Goal: Task Accomplishment & Management: Manage account settings

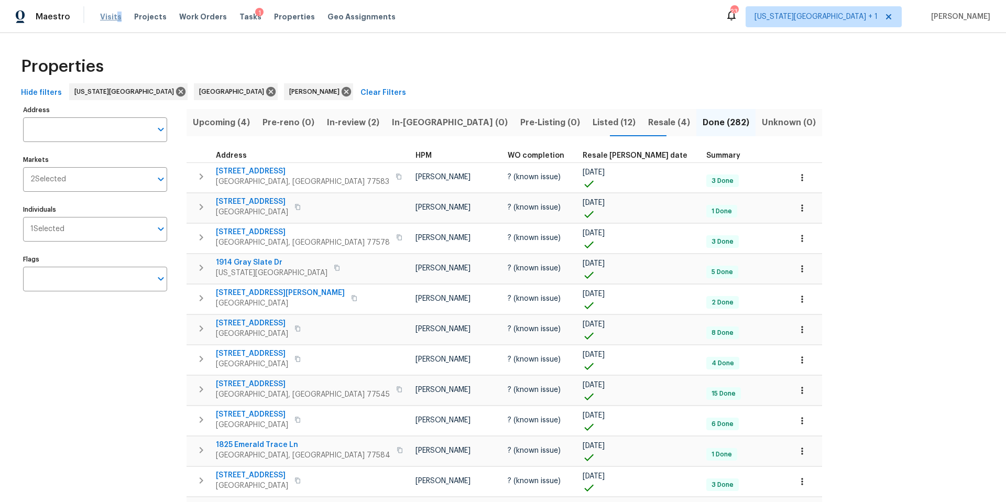
click at [113, 21] on div "Visits Projects Work Orders Tasks 1 Properties Geo Assignments" at bounding box center [254, 16] width 308 height 21
click at [110, 20] on span "Visits" at bounding box center [110, 17] width 21 height 10
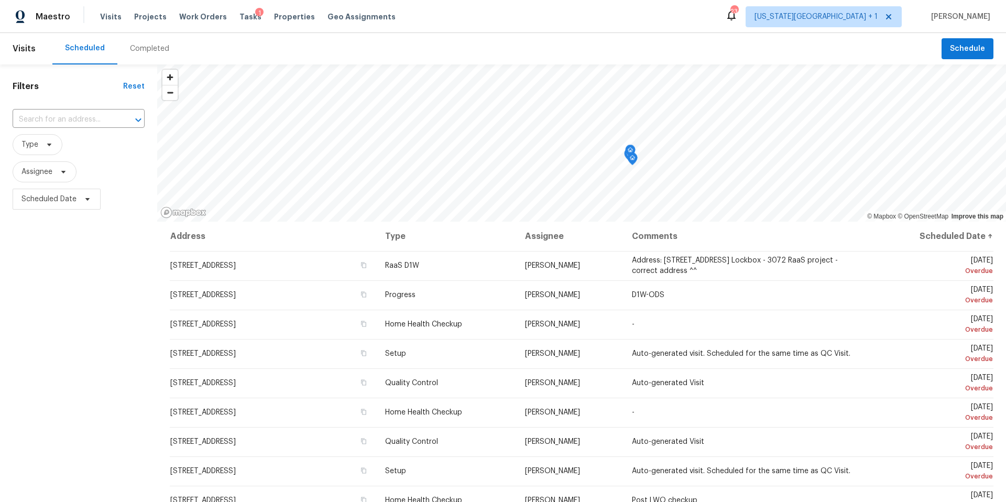
click at [141, 50] on div "Completed" at bounding box center [149, 48] width 39 height 10
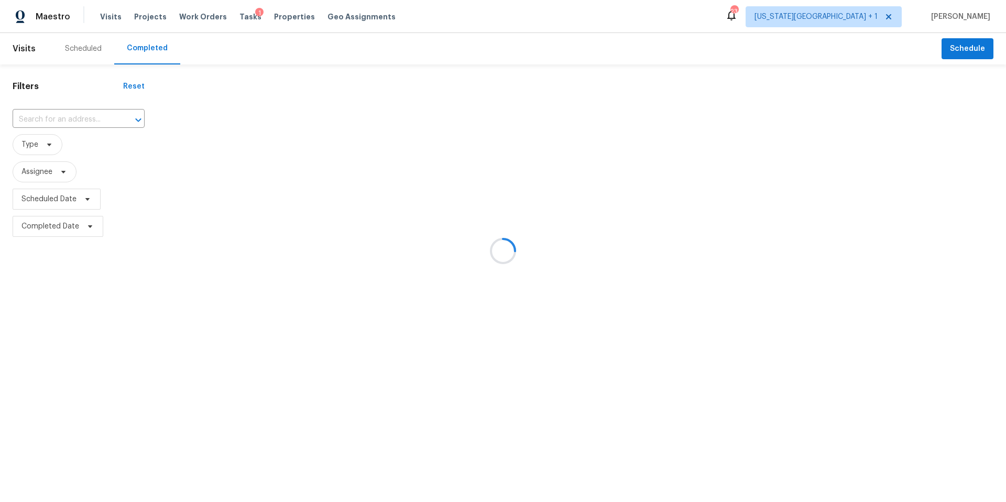
click at [66, 120] on div at bounding box center [503, 251] width 1006 height 502
click at [51, 119] on div at bounding box center [503, 251] width 1006 height 502
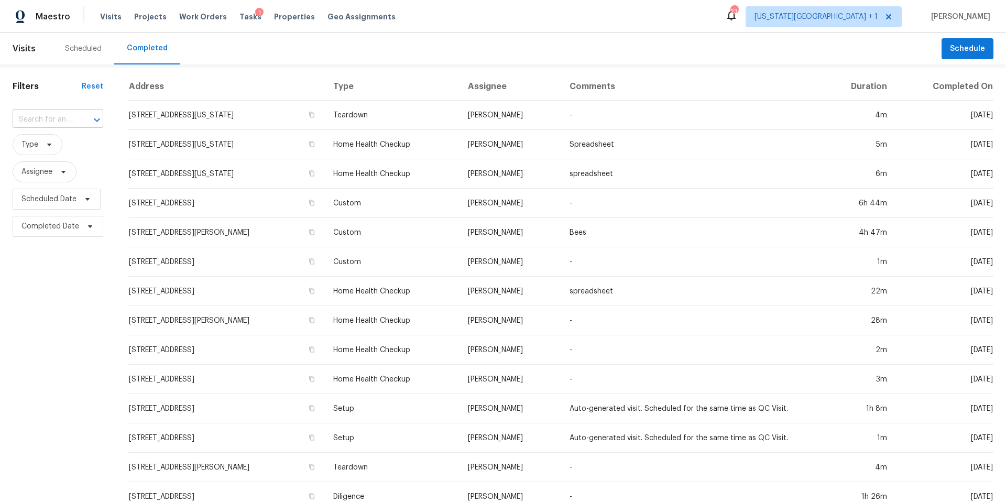
click at [46, 121] on input "text" at bounding box center [43, 120] width 61 height 16
paste input "9711 Overhill Rd, Kansas City, MO 64134"
type input "9711 Overhill Rd, Kansas City, MO 64134"
click at [52, 158] on li "9711 Overhill Rd, Kansas City, MO 64134" at bounding box center [57, 149] width 89 height 28
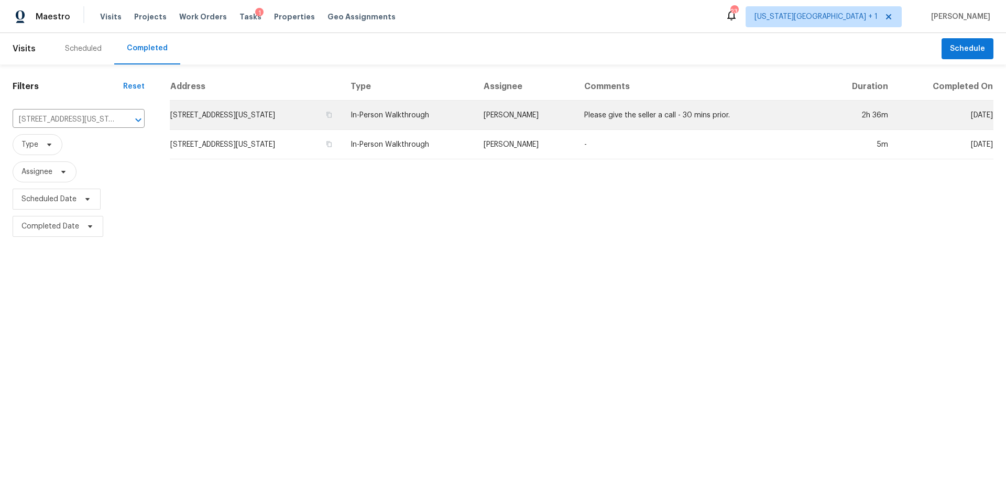
click at [224, 122] on td "9711 Overhill Rd, Kansas City, MO 64134" at bounding box center [256, 115] width 172 height 29
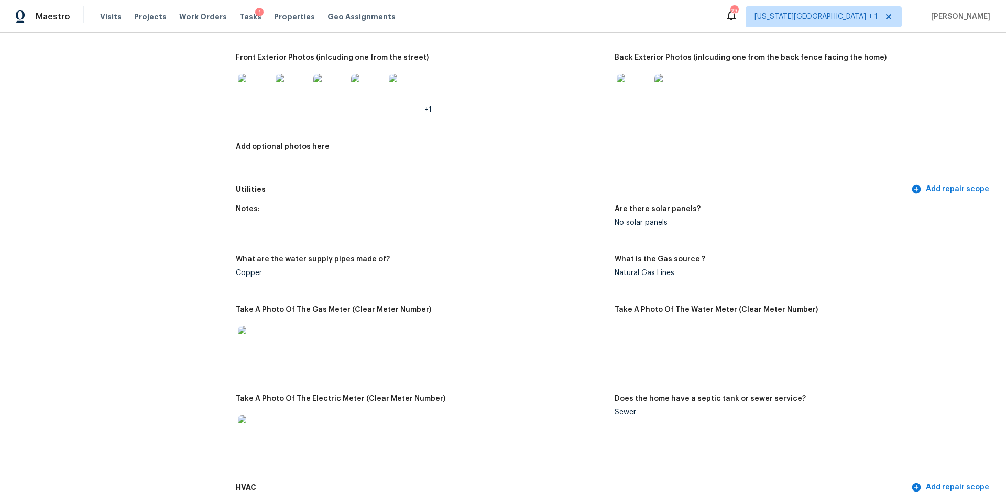
scroll to position [493, 0]
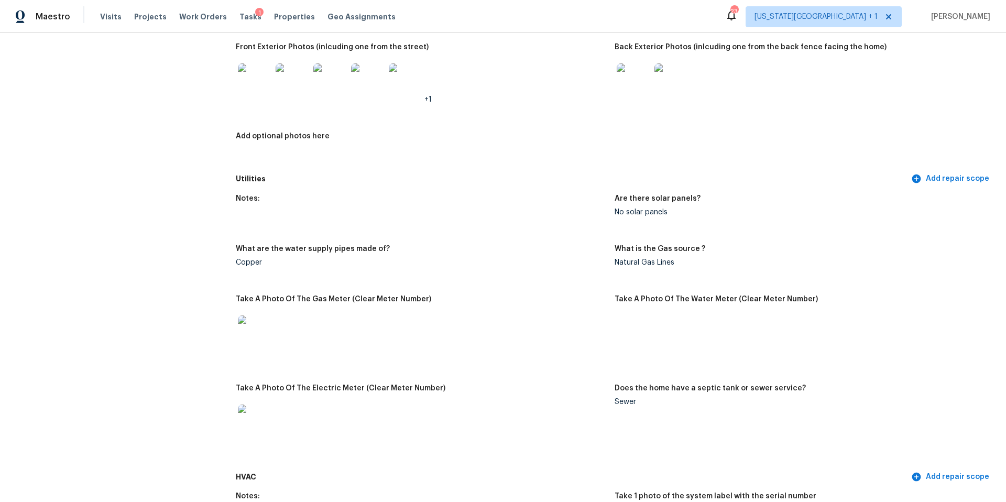
click at [258, 75] on img at bounding box center [255, 80] width 34 height 34
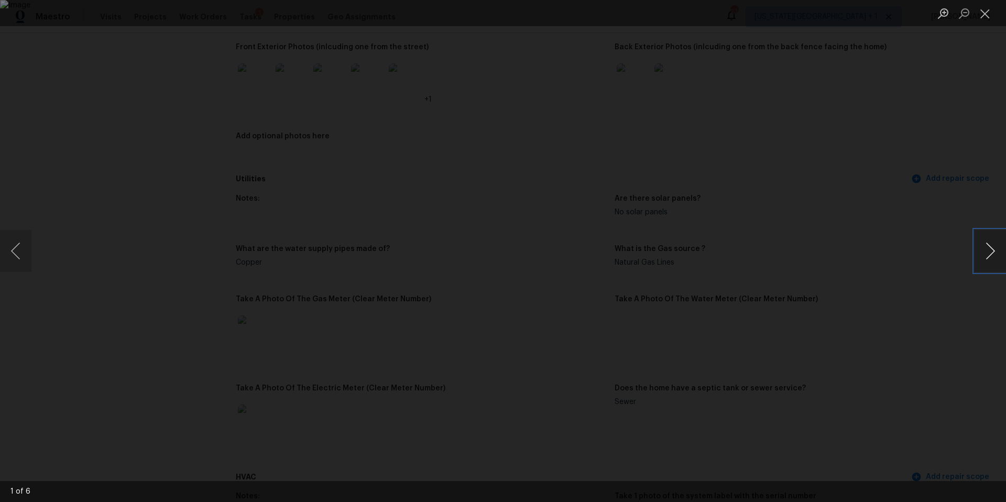
click at [989, 253] on button "Next image" at bounding box center [990, 251] width 31 height 42
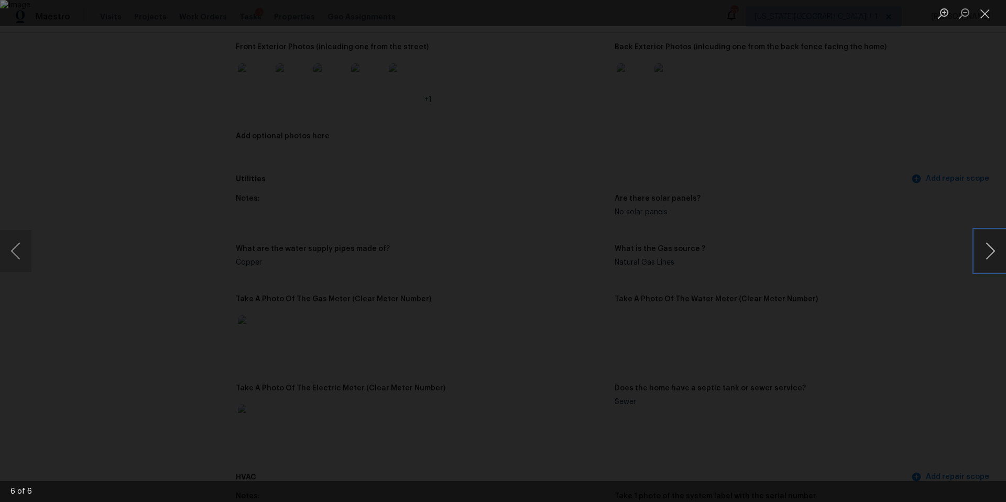
click at [989, 253] on button "Next image" at bounding box center [990, 251] width 31 height 42
click at [873, 249] on div "Lightbox" at bounding box center [503, 251] width 1006 height 502
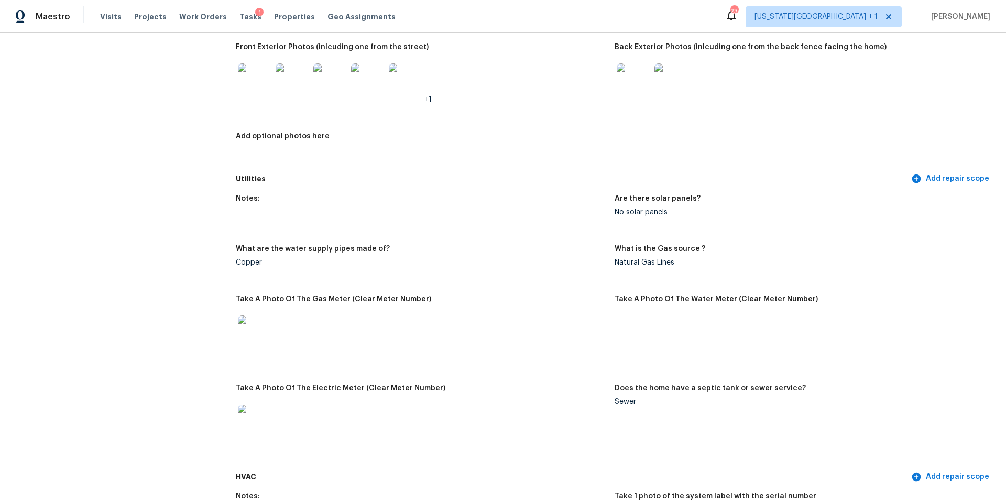
click at [627, 64] on img at bounding box center [634, 80] width 34 height 34
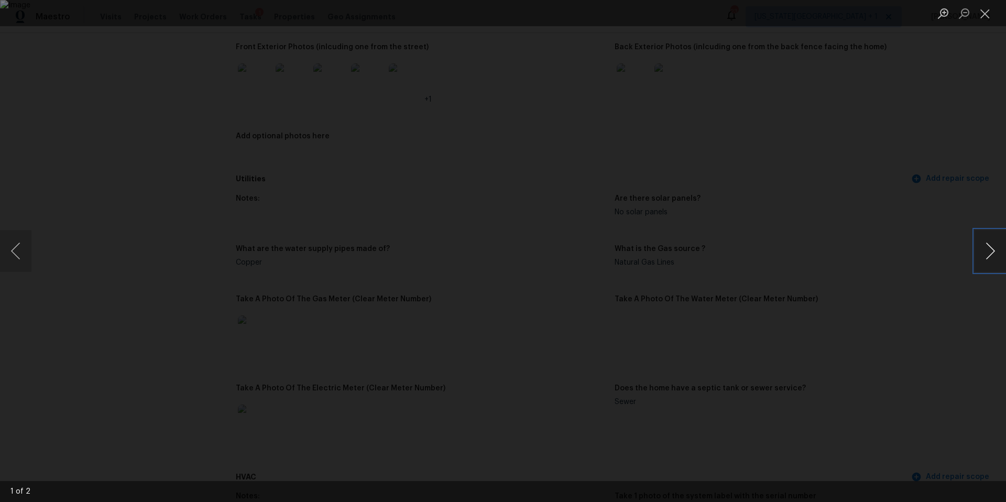
click at [990, 253] on button "Next image" at bounding box center [990, 251] width 31 height 42
click at [100, 53] on div "Lightbox" at bounding box center [503, 251] width 1006 height 502
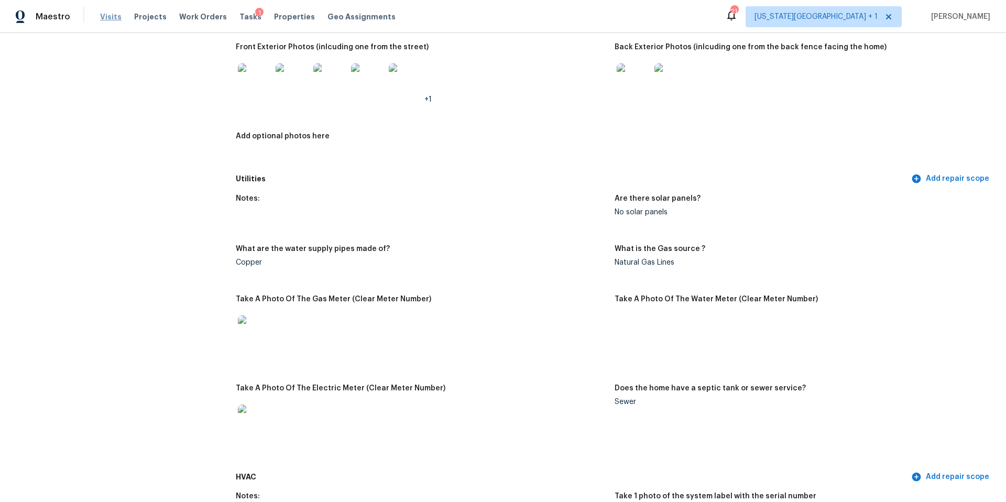
click at [101, 19] on span "Visits" at bounding box center [110, 17] width 21 height 10
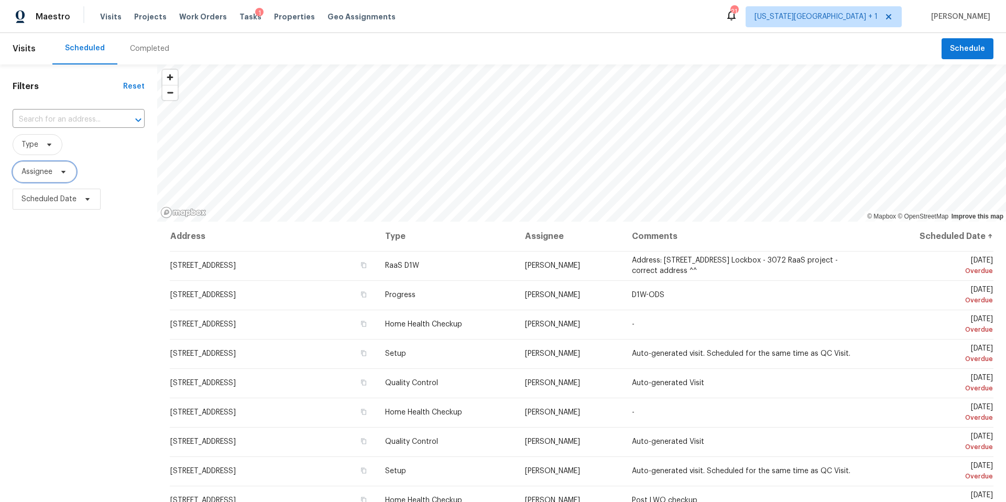
click at [49, 173] on span "Assignee" at bounding box center [36, 172] width 31 height 10
type input "luis chavez"
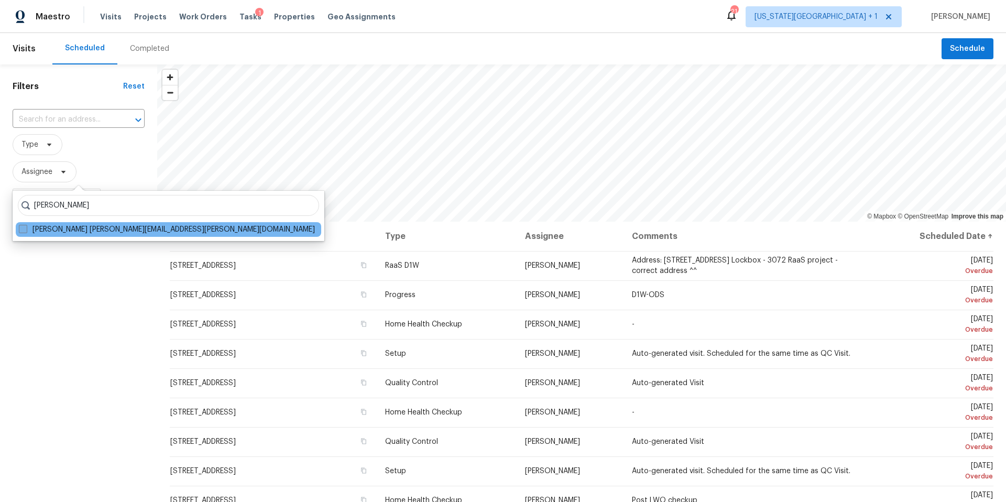
click at [63, 231] on label "Luis Chavez luis.chavez@opendoor.com" at bounding box center [167, 229] width 296 height 10
click at [26, 231] on input "Luis Chavez luis.chavez@opendoor.com" at bounding box center [22, 227] width 7 height 7
checkbox input "true"
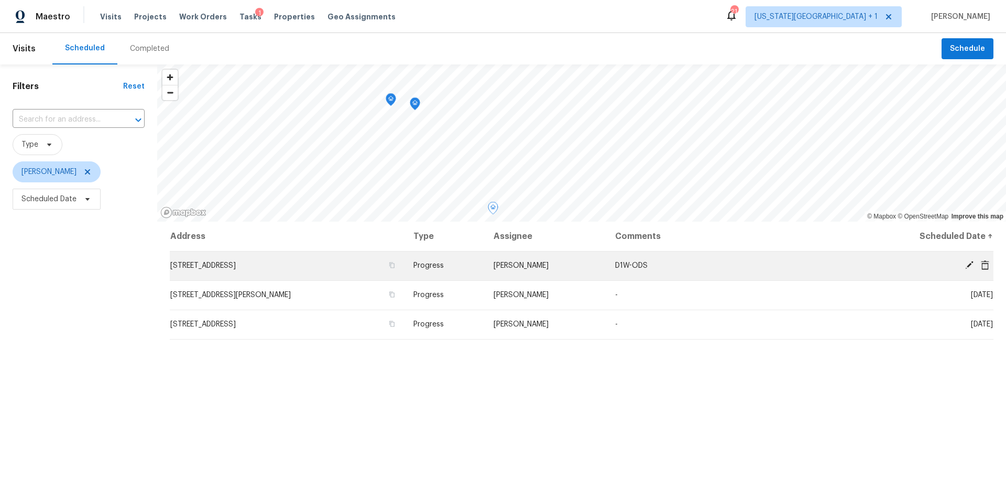
click at [983, 264] on icon at bounding box center [985, 264] width 8 height 9
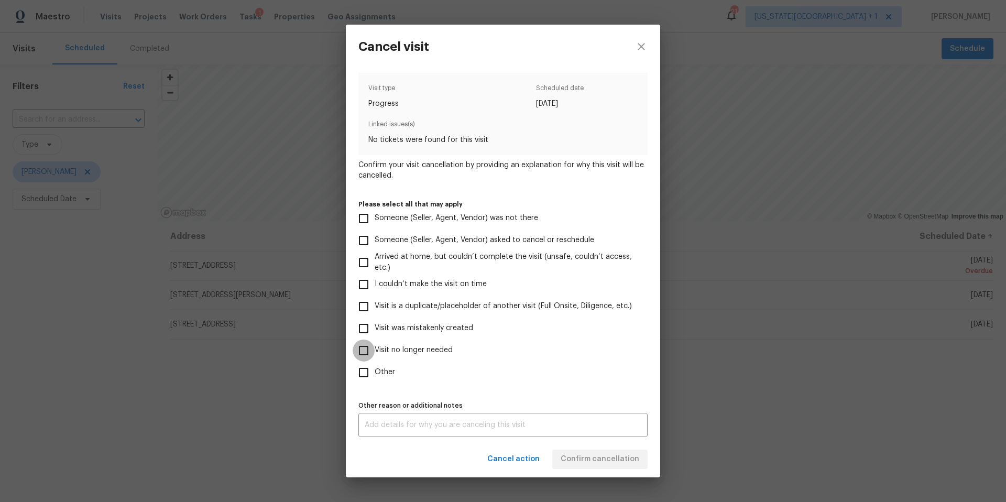
click at [364, 345] on input "Visit no longer needed" at bounding box center [364, 351] width 22 height 22
checkbox input "true"
click at [392, 421] on div "x Other reason or additional notes" at bounding box center [502, 425] width 289 height 24
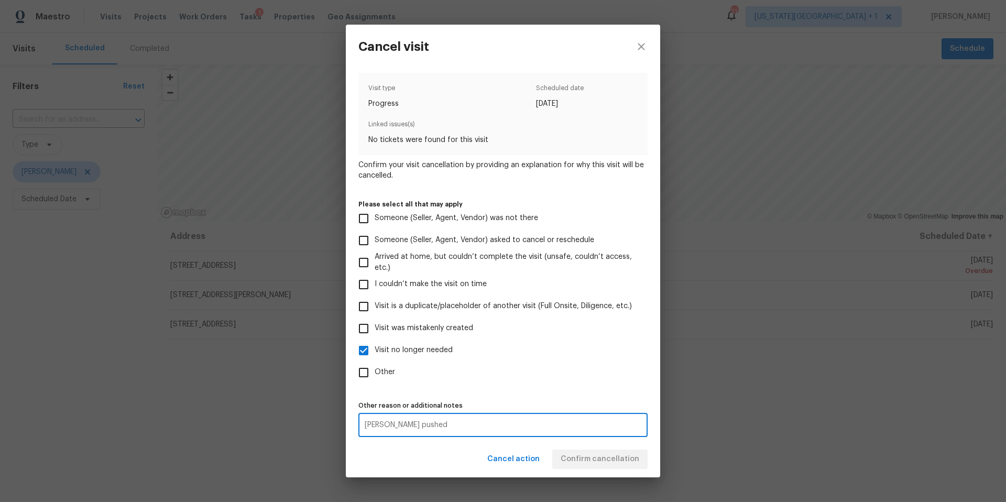
type textarea "COE pushed"
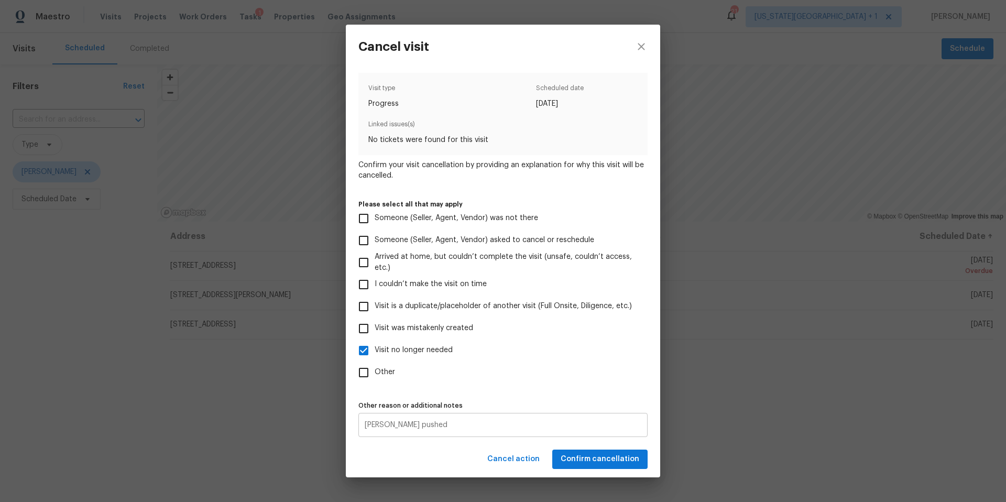
click at [547, 415] on div "COE pushed x Other reason or additional notes" at bounding box center [502, 425] width 289 height 24
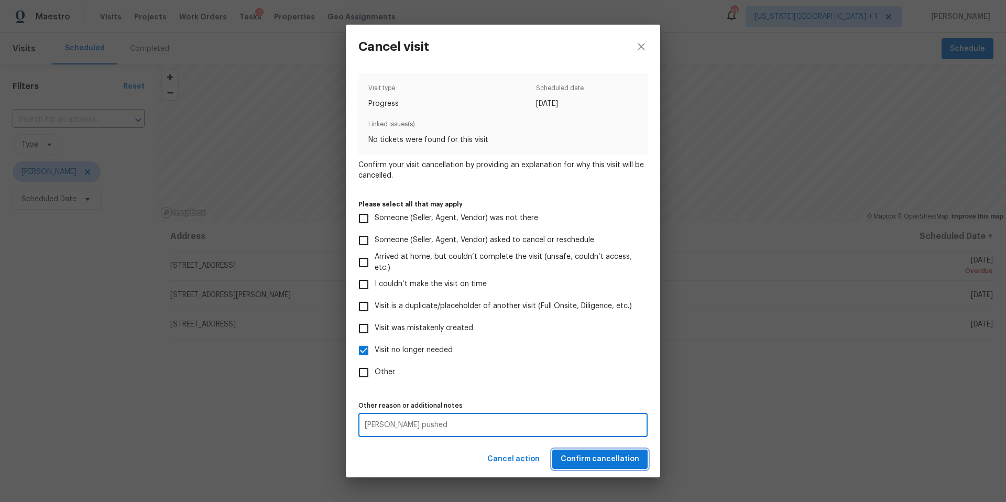
click at [588, 464] on span "Confirm cancellation" at bounding box center [600, 459] width 79 height 13
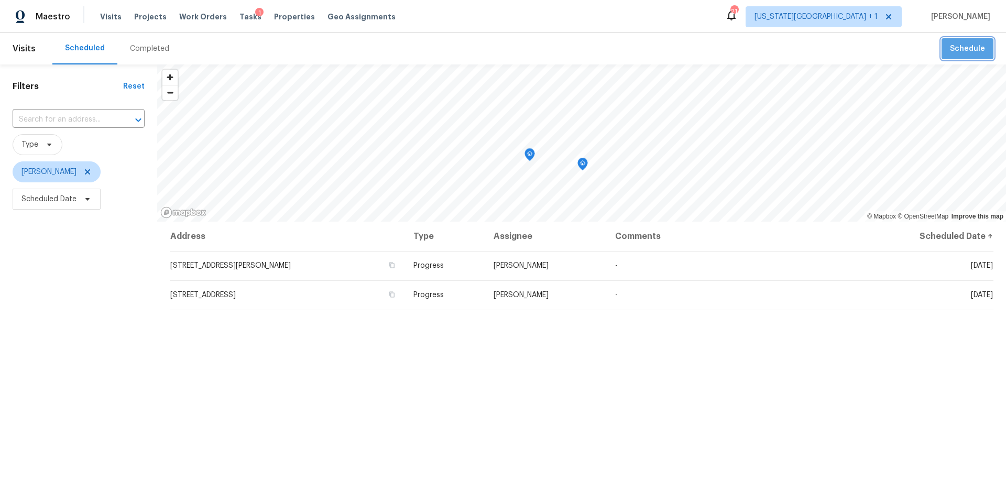
click at [971, 52] on span "Schedule" at bounding box center [967, 48] width 35 height 13
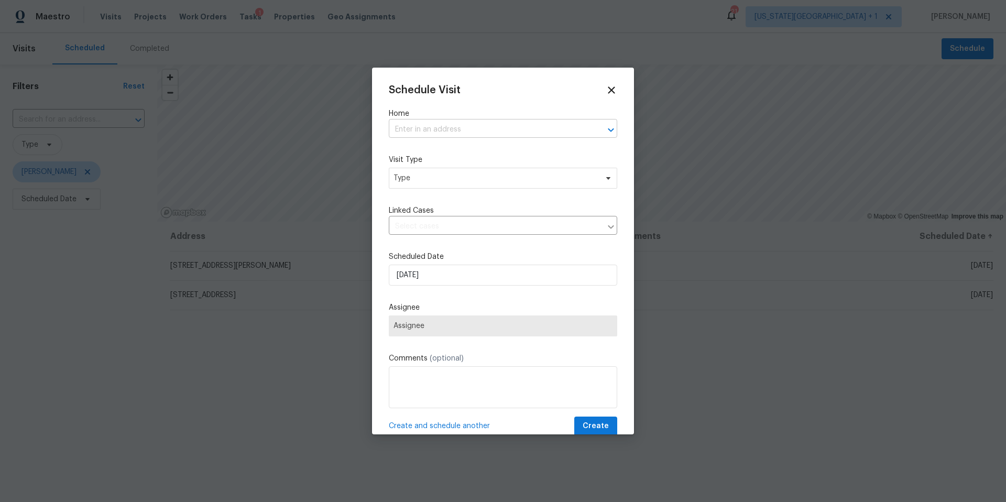
click at [433, 122] on input "text" at bounding box center [488, 130] width 199 height 16
type input "11307"
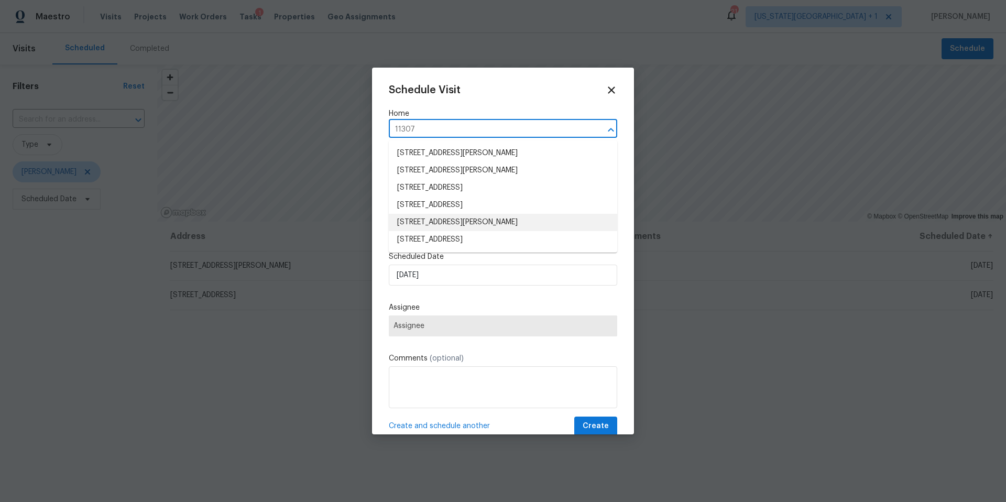
click at [421, 225] on li "[STREET_ADDRESS][PERSON_NAME]" at bounding box center [503, 222] width 228 height 17
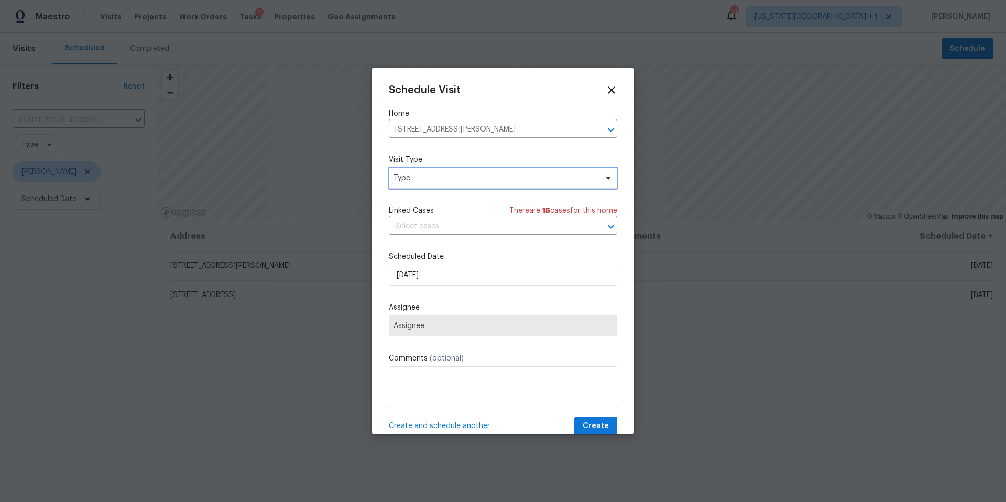
click at [435, 181] on span "Type" at bounding box center [496, 178] width 204 height 10
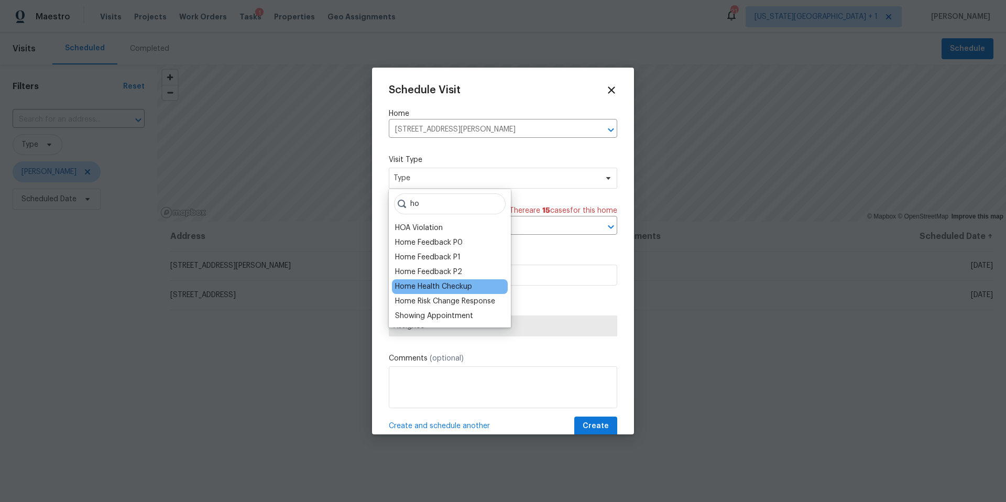
type input "ho"
click at [427, 289] on div "Home Health Checkup" at bounding box center [433, 286] width 77 height 10
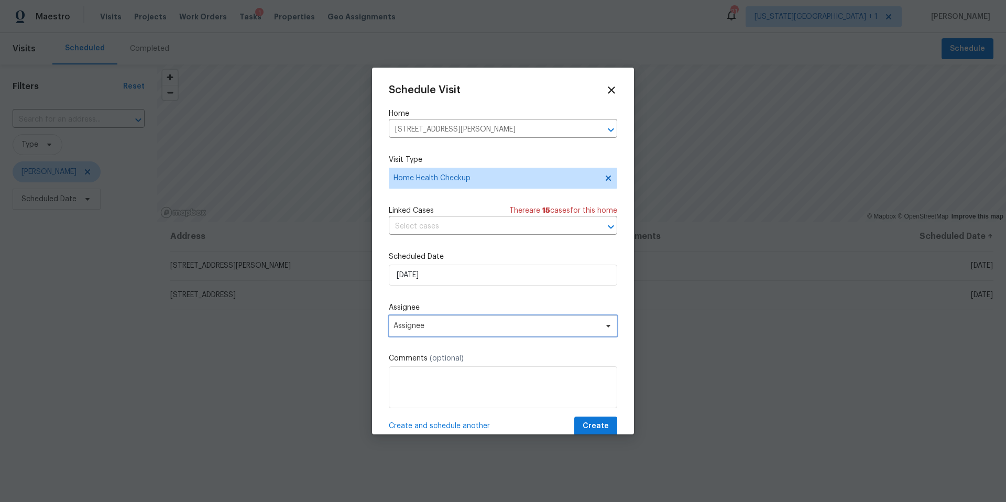
click at [434, 330] on span "Assignee" at bounding box center [496, 326] width 205 height 8
type input "luis"
click at [417, 383] on div "[PERSON_NAME]" at bounding box center [422, 384] width 55 height 10
click at [588, 428] on span "Create" at bounding box center [596, 426] width 26 height 13
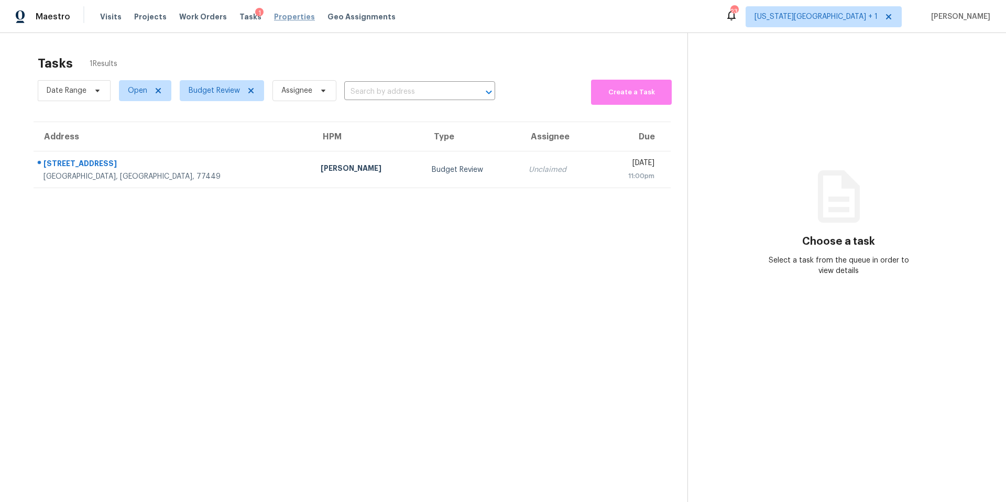
click at [279, 18] on span "Properties" at bounding box center [294, 17] width 41 height 10
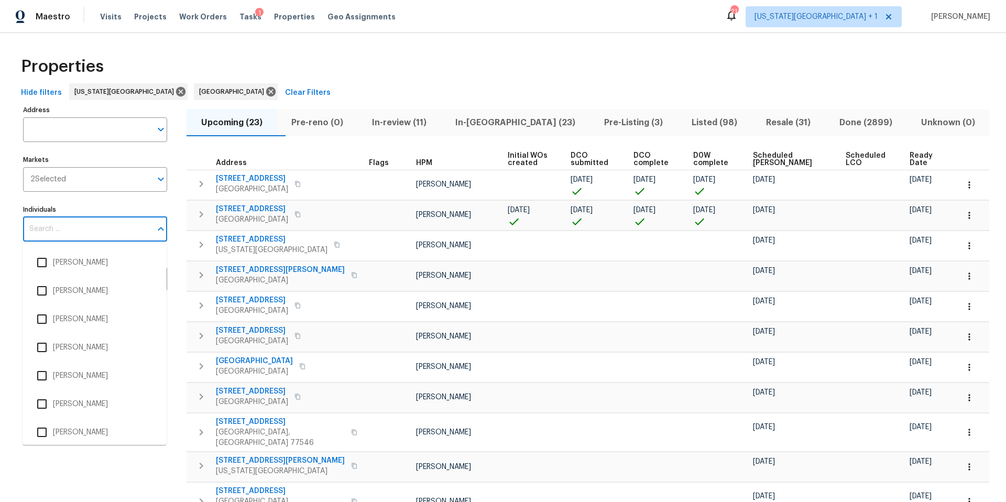
click at [73, 232] on input "Individuals" at bounding box center [87, 229] width 128 height 25
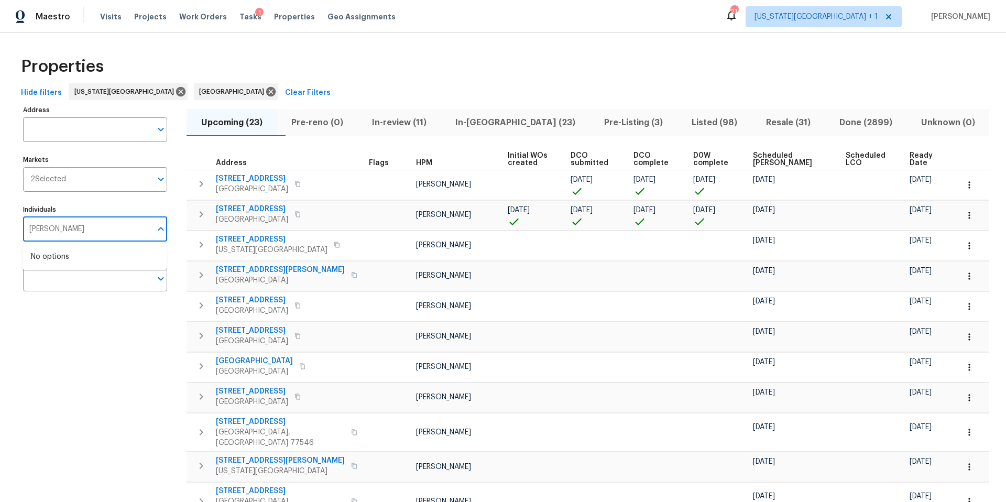
type input "maria z"
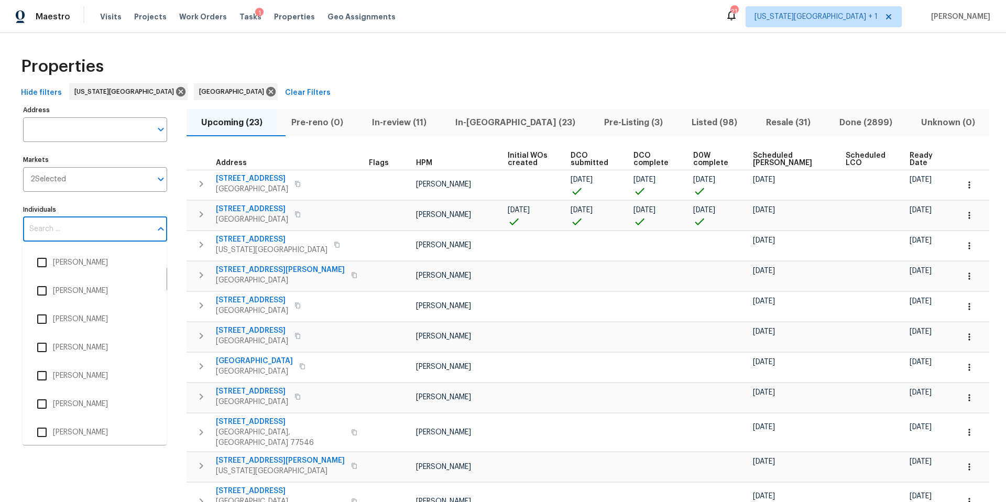
click at [68, 228] on input "Individuals" at bounding box center [87, 229] width 128 height 25
type input "Maria"
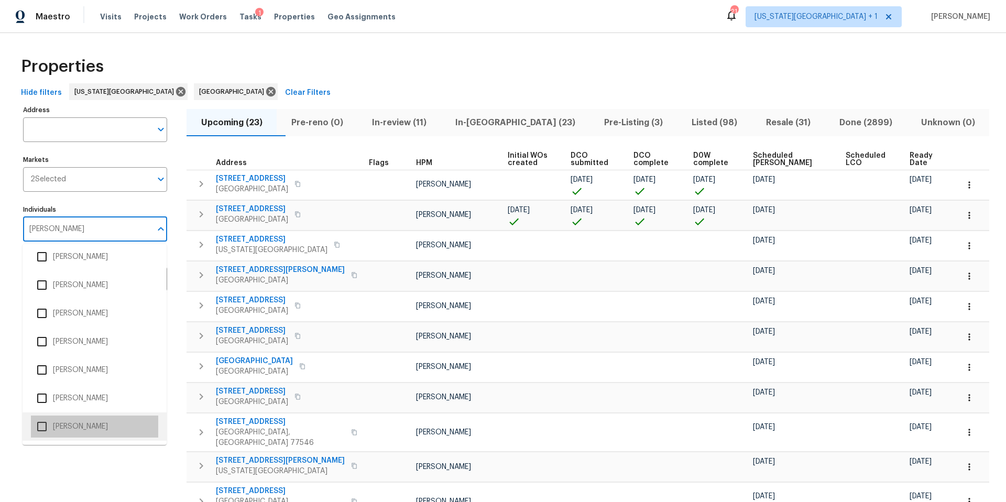
click at [69, 423] on li "[PERSON_NAME]" at bounding box center [94, 427] width 127 height 22
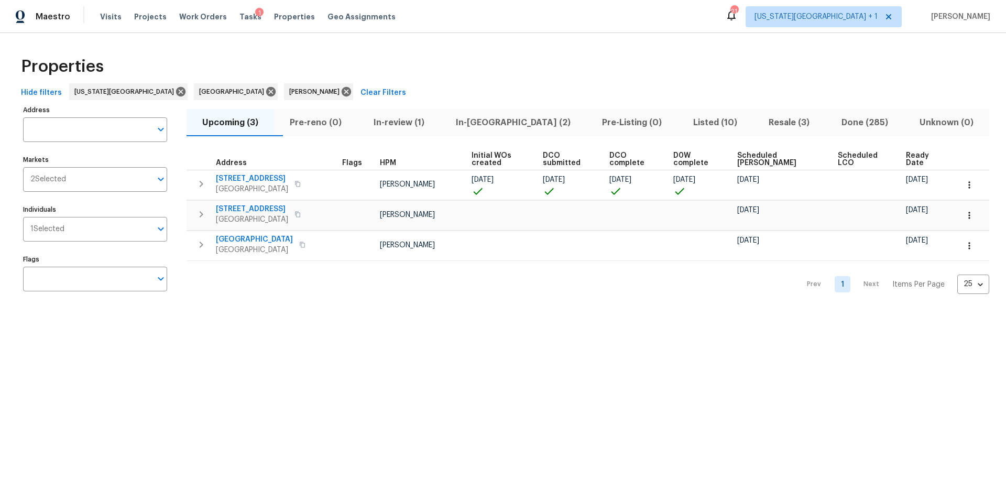
click at [508, 121] on span "In-reno (2)" at bounding box center [513, 122] width 134 height 15
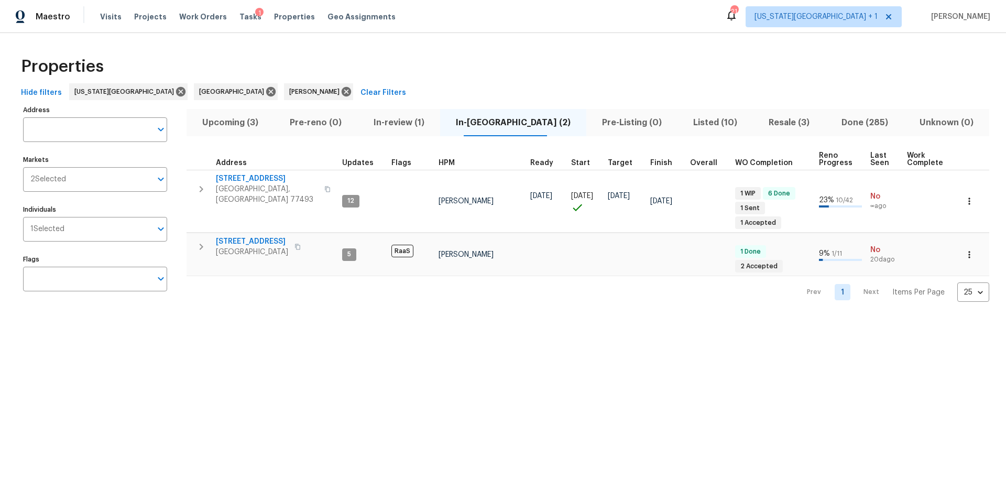
click at [684, 124] on span "Listed (10)" at bounding box center [715, 122] width 63 height 15
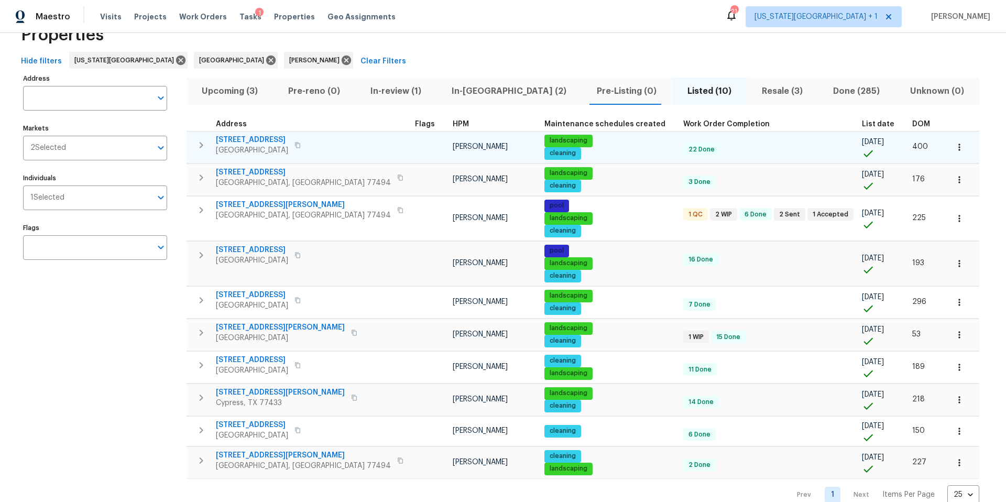
scroll to position [32, 0]
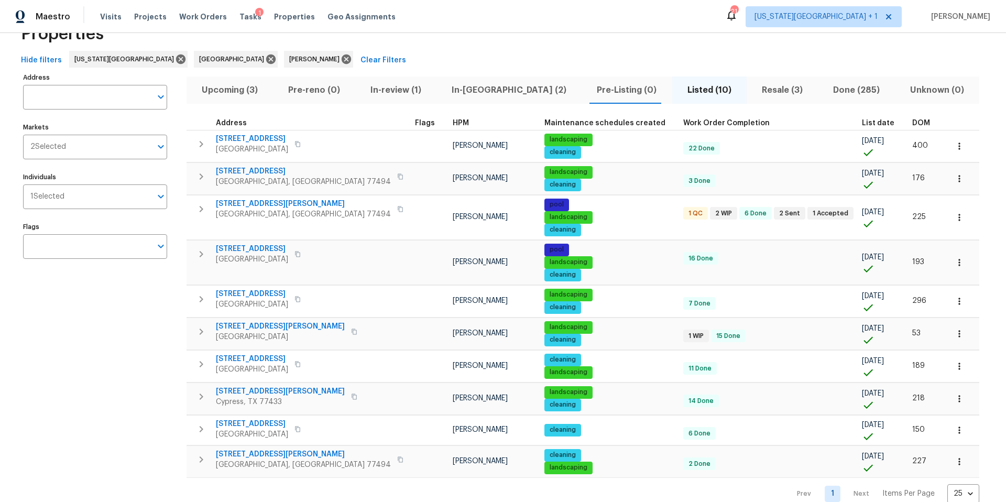
click at [912, 123] on span "DOM" at bounding box center [921, 122] width 18 height 7
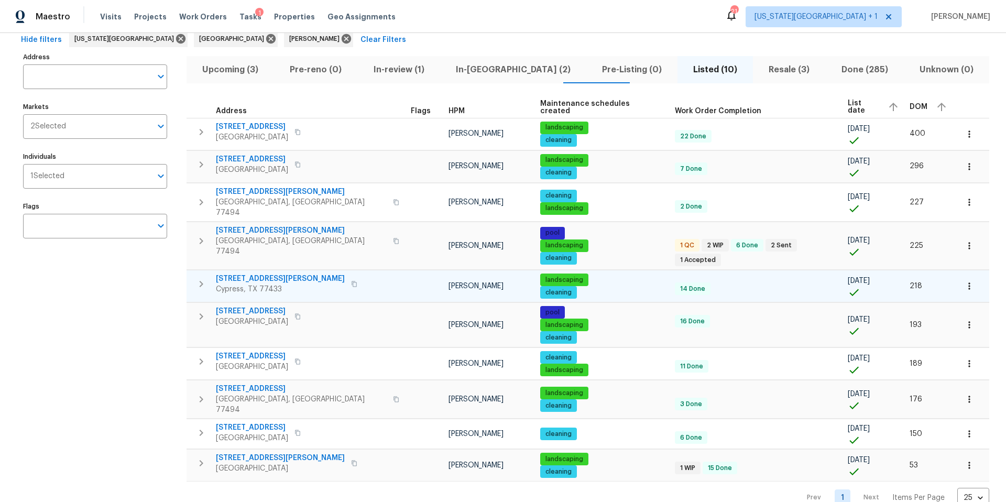
scroll to position [59, 0]
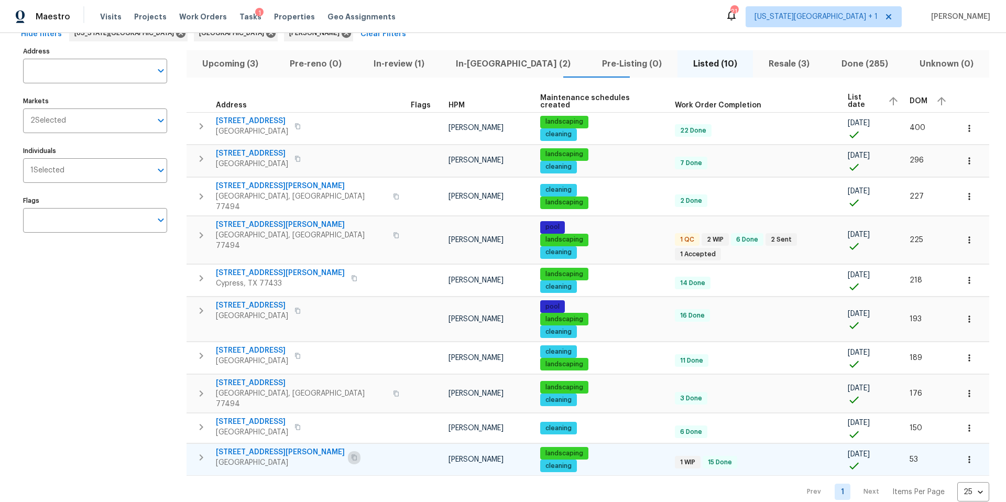
click at [351, 454] on icon "button" at bounding box center [354, 457] width 6 height 6
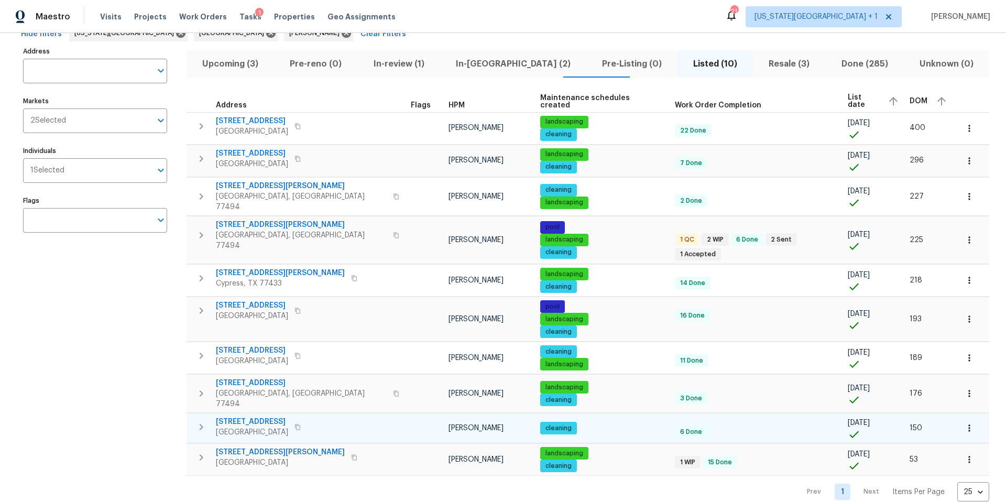
click at [300, 424] on icon "button" at bounding box center [297, 427] width 5 height 6
click at [245, 417] on span "12620 Briar Patch Rd" at bounding box center [252, 422] width 72 height 10
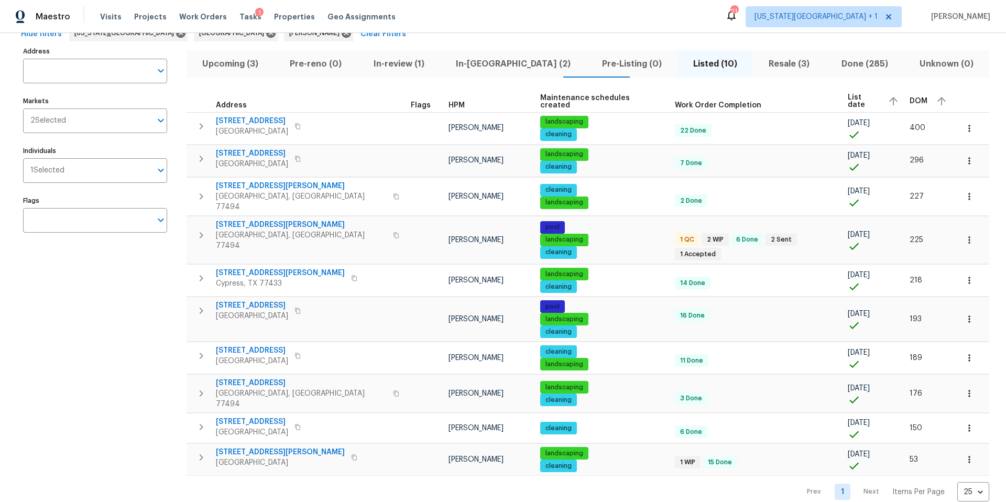
scroll to position [41, 0]
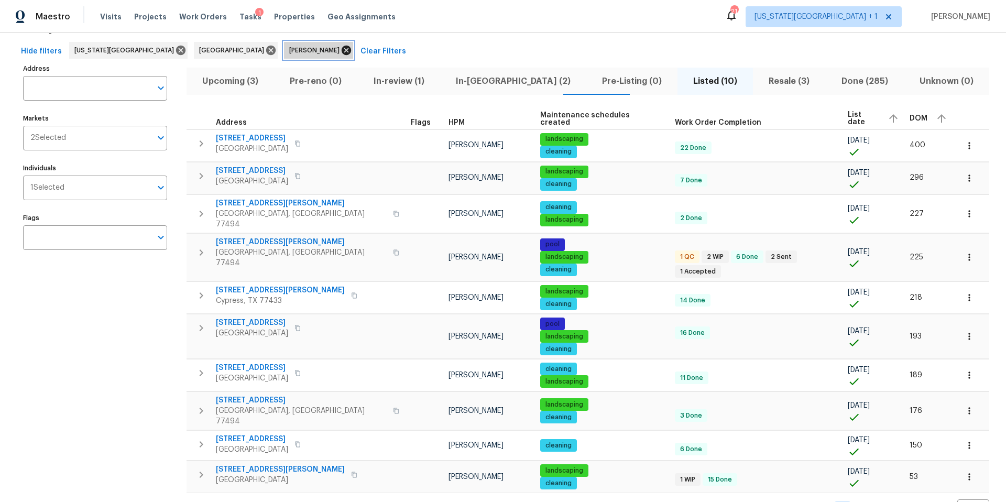
click at [342, 51] on icon at bounding box center [346, 50] width 9 height 9
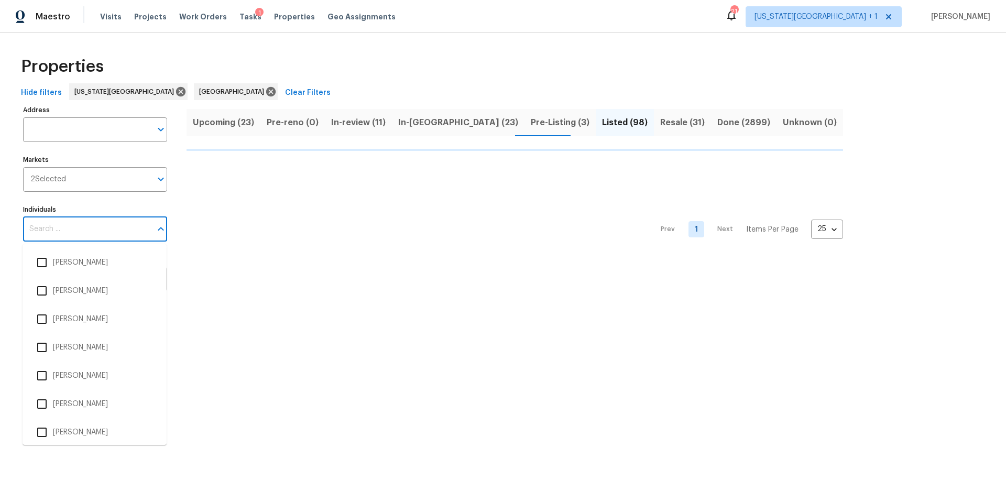
click at [80, 230] on input "Individuals" at bounding box center [87, 229] width 128 height 25
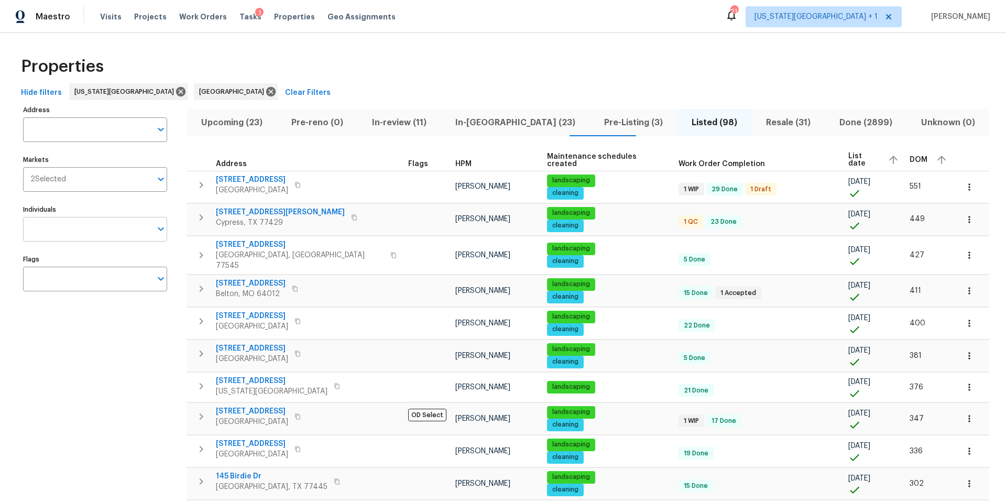
click at [53, 228] on input "Individuals" at bounding box center [87, 229] width 128 height 25
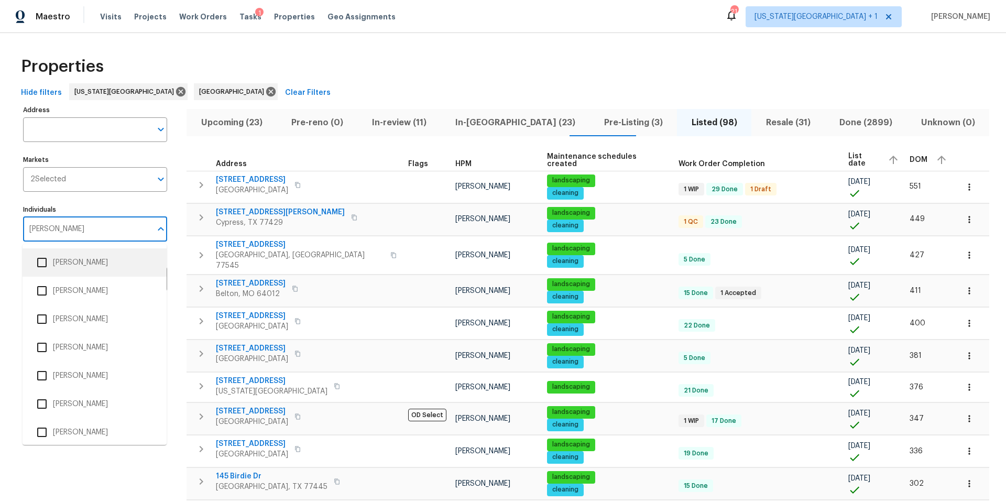
click at [69, 232] on input "Joseph" at bounding box center [87, 229] width 128 height 25
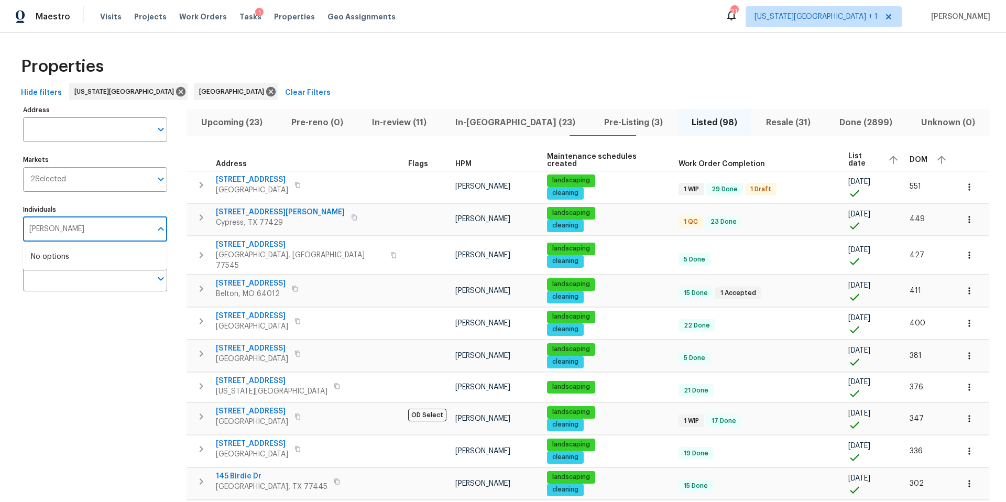
type input "Joe"
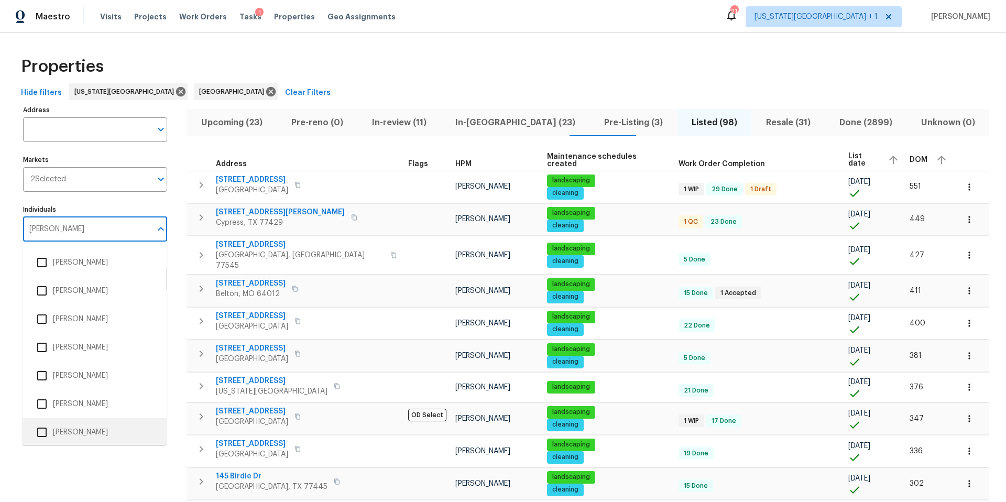
click at [47, 425] on input "checkbox" at bounding box center [42, 432] width 22 height 22
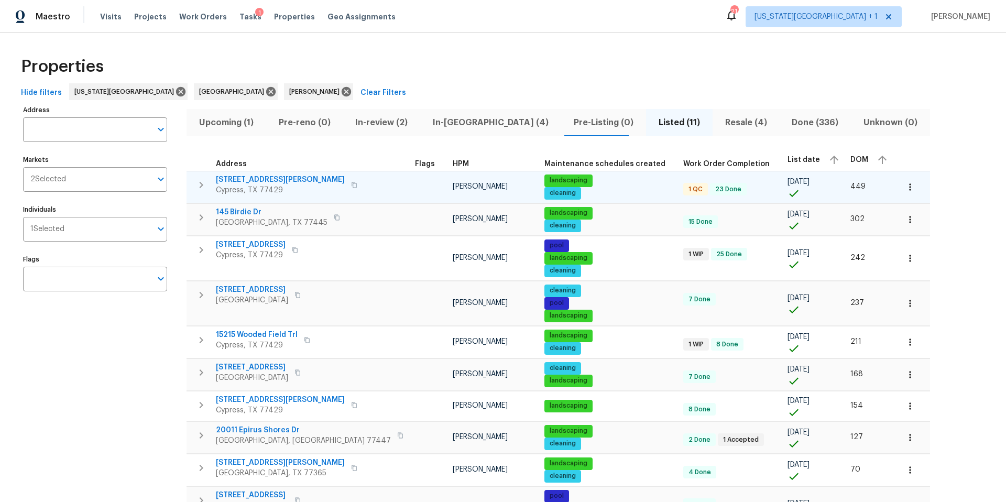
click at [351, 185] on icon "button" at bounding box center [354, 185] width 6 height 6
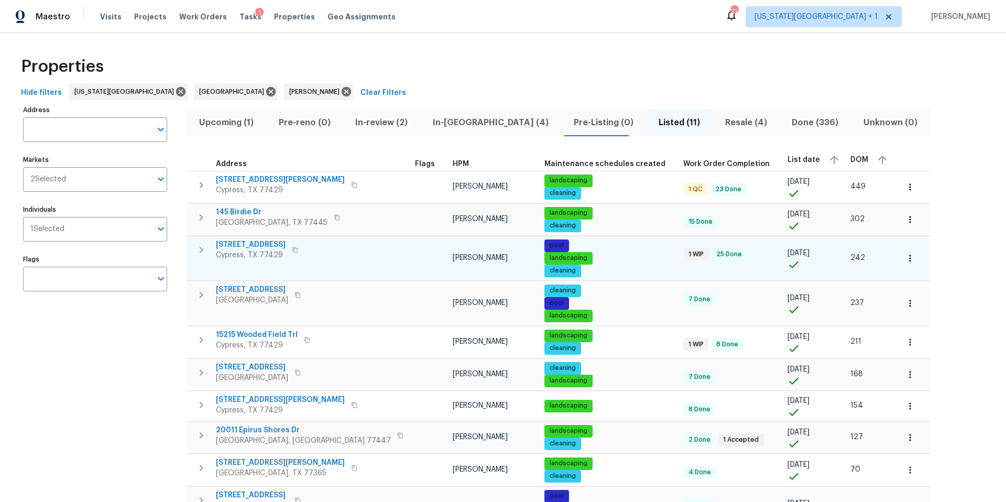
click at [298, 249] on icon "button" at bounding box center [295, 250] width 6 height 6
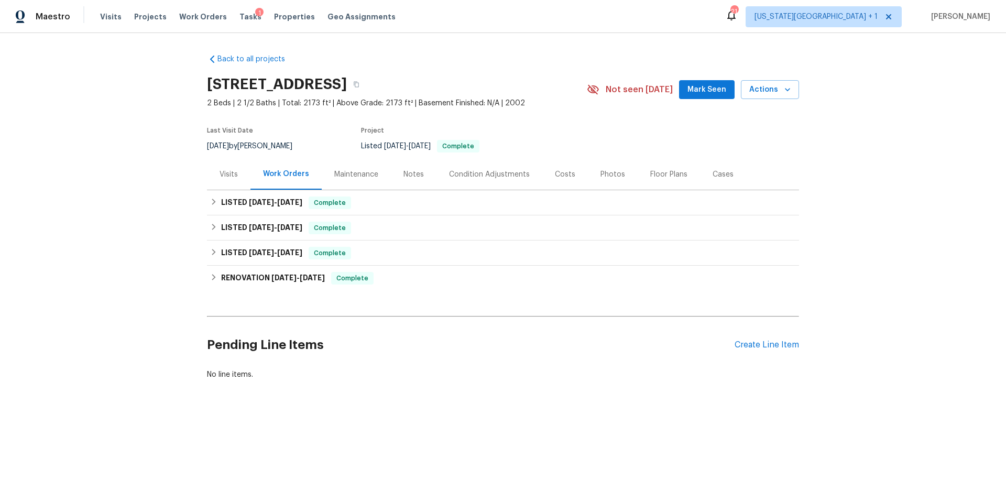
click at [227, 172] on div "Visits" at bounding box center [229, 174] width 18 height 10
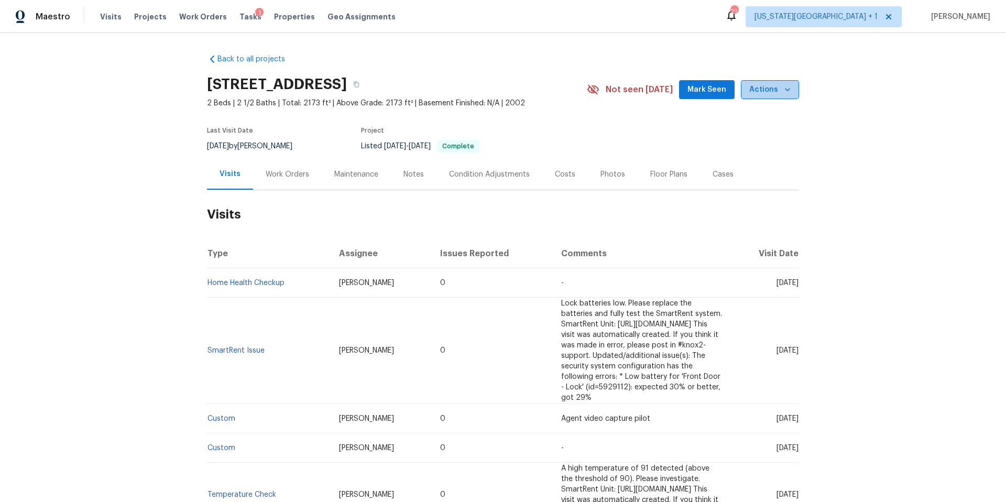
click at [778, 92] on span "Actions" at bounding box center [769, 89] width 41 height 13
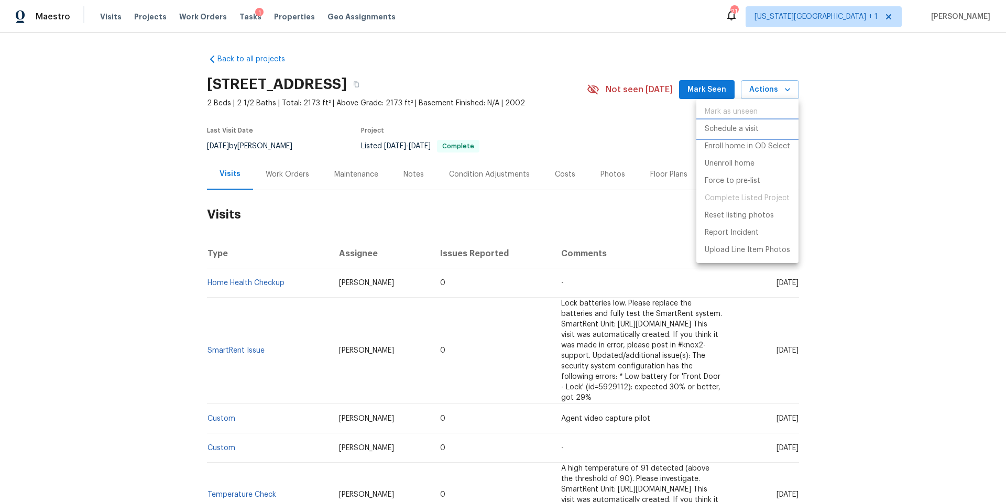
click at [724, 129] on p "Schedule a visit" at bounding box center [732, 129] width 54 height 11
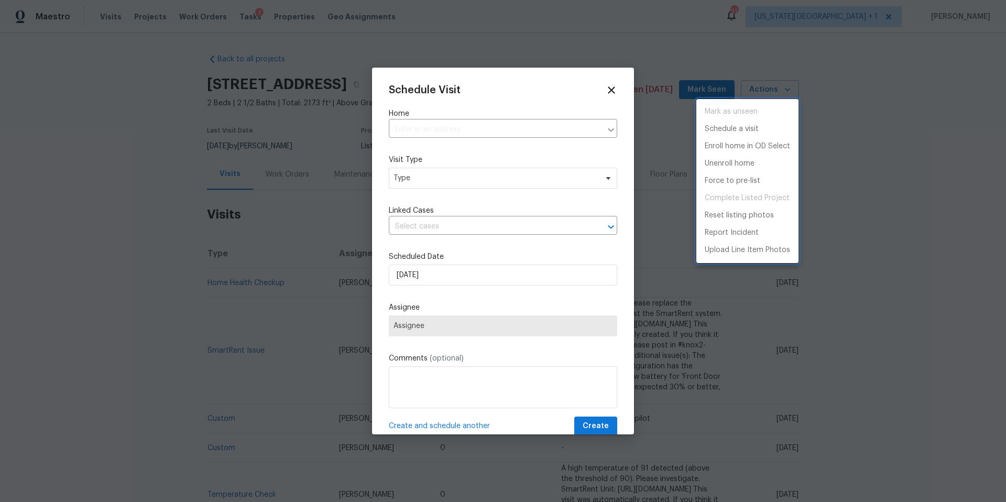
type input "[STREET_ADDRESS]"
click at [460, 183] on div at bounding box center [503, 251] width 1006 height 502
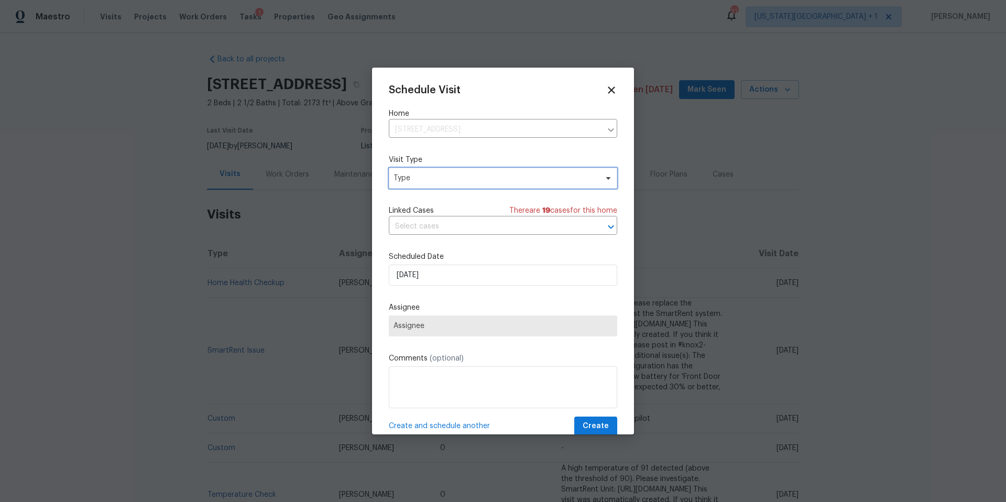
click at [455, 182] on span "Type" at bounding box center [496, 178] width 204 height 10
type input "progr"
click at [421, 243] on div "Progress" at bounding box center [410, 242] width 30 height 10
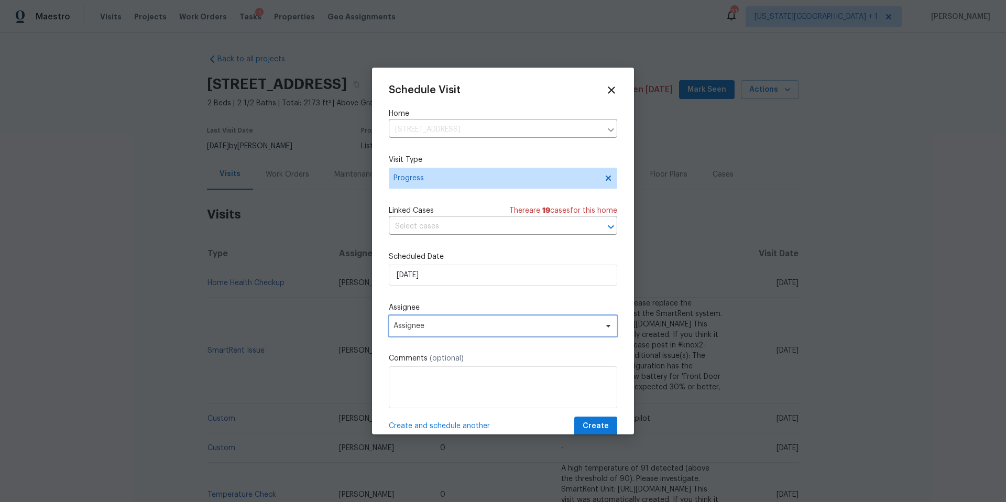
click at [429, 332] on span "Assignee" at bounding box center [503, 325] width 228 height 21
type input "[PERSON_NAME]"
click at [417, 392] on div "[PERSON_NAME]" at bounding box center [450, 370] width 122 height 50
click at [419, 390] on div "[PERSON_NAME]" at bounding box center [450, 384] width 116 height 15
click at [421, 381] on div "[PERSON_NAME]" at bounding box center [422, 384] width 55 height 10
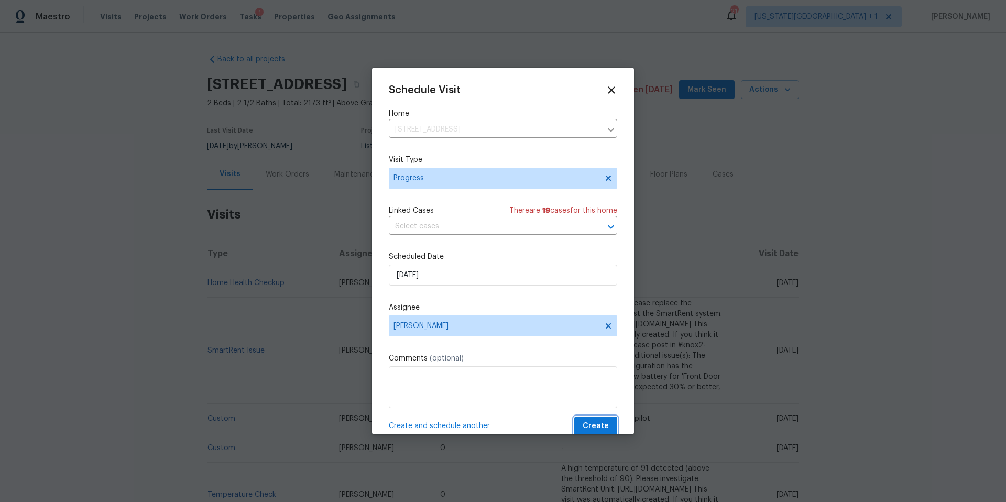
click at [589, 422] on span "Create" at bounding box center [596, 426] width 26 height 13
